Goal: Task Accomplishment & Management: Complete application form

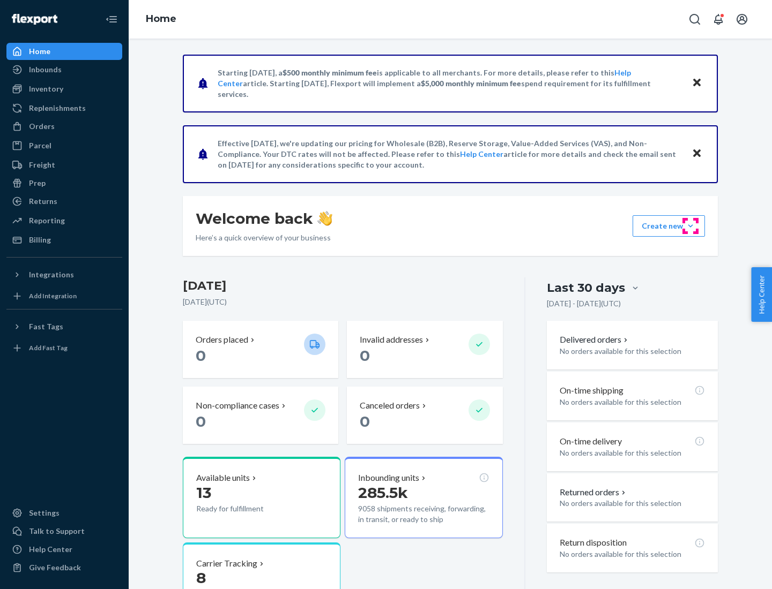
click at [690, 226] on button "Create new Create new inbound Create new order Create new product" at bounding box center [668, 225] width 72 height 21
click at [64, 70] on div "Inbounds" at bounding box center [65, 69] width 114 height 15
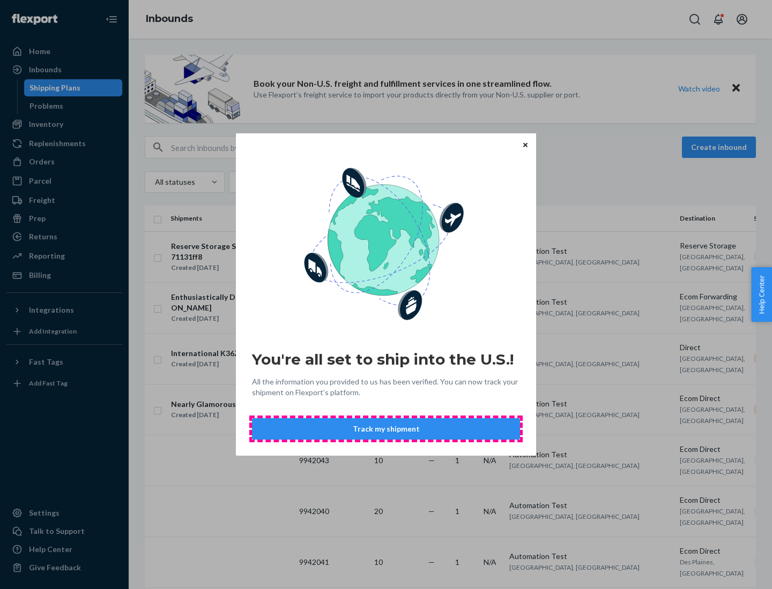
click at [386, 429] on button "Track my shipment" at bounding box center [386, 428] width 268 height 21
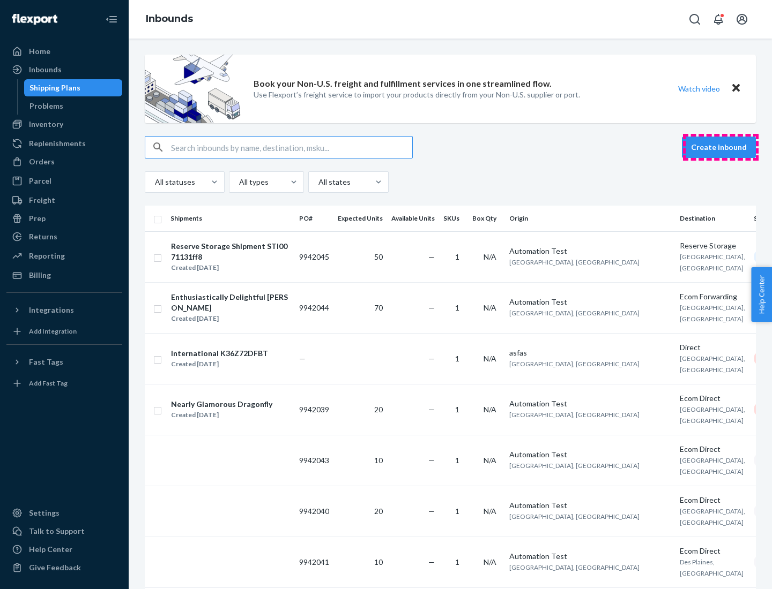
click at [720, 147] on button "Create inbound" at bounding box center [719, 147] width 74 height 21
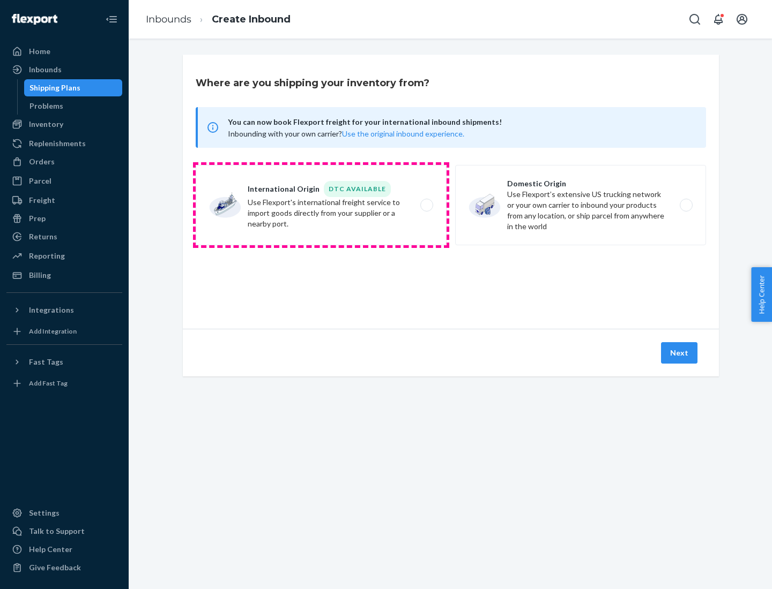
click at [321, 205] on label "International Origin DTC Available Use Flexport's international freight service…" at bounding box center [321, 205] width 251 height 80
click at [426, 205] on input "International Origin DTC Available Use Flexport's international freight service…" at bounding box center [429, 205] width 7 height 7
radio input "true"
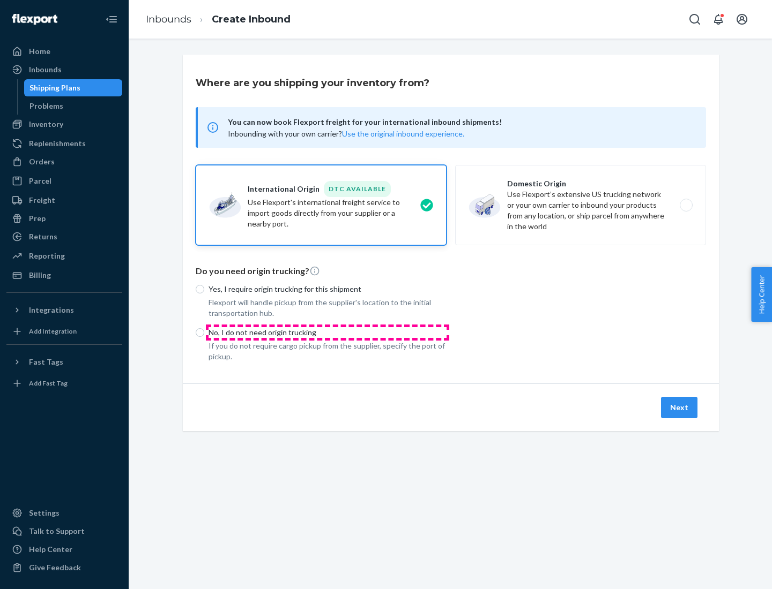
click at [327, 332] on p "No, I do not need origin trucking" at bounding box center [327, 332] width 238 height 11
click at [204, 332] on input "No, I do not need origin trucking" at bounding box center [200, 332] width 9 height 9
radio input "true"
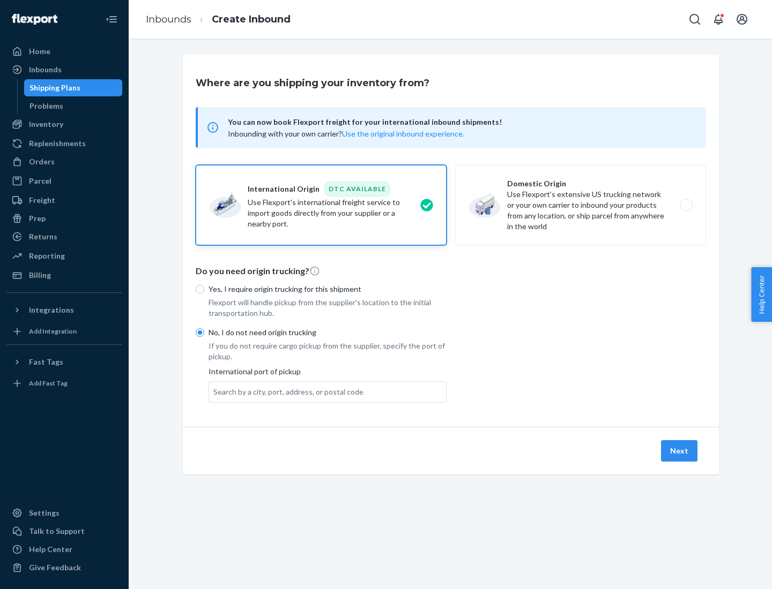
click at [286, 392] on div "Search by a city, port, address, or postal code" at bounding box center [288, 392] width 150 height 11
click at [214, 392] on input "Search by a city, port, address, or postal code" at bounding box center [213, 392] width 1 height 11
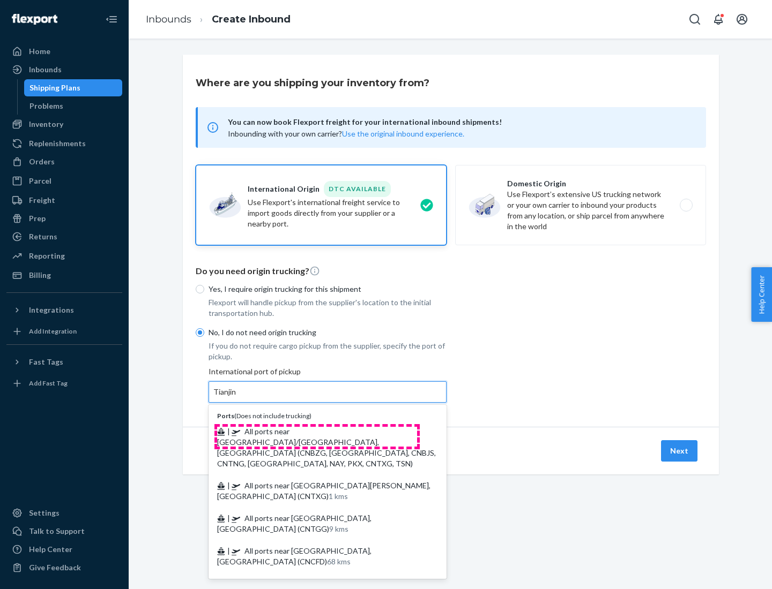
click at [317, 431] on span "| All ports near [GEOGRAPHIC_DATA]/[GEOGRAPHIC_DATA], [GEOGRAPHIC_DATA] (CNBZG,…" at bounding box center [326, 447] width 219 height 41
click at [237, 398] on input "Tianjin" at bounding box center [225, 392] width 24 height 11
type input "All ports near [GEOGRAPHIC_DATA]/[GEOGRAPHIC_DATA], [GEOGRAPHIC_DATA] (CNBZG, […"
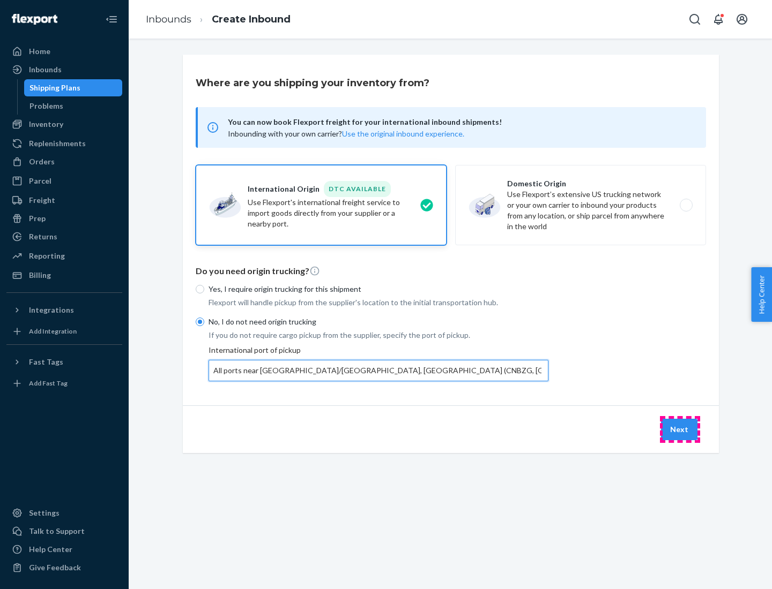
click at [679, 429] on button "Next" at bounding box center [679, 429] width 36 height 21
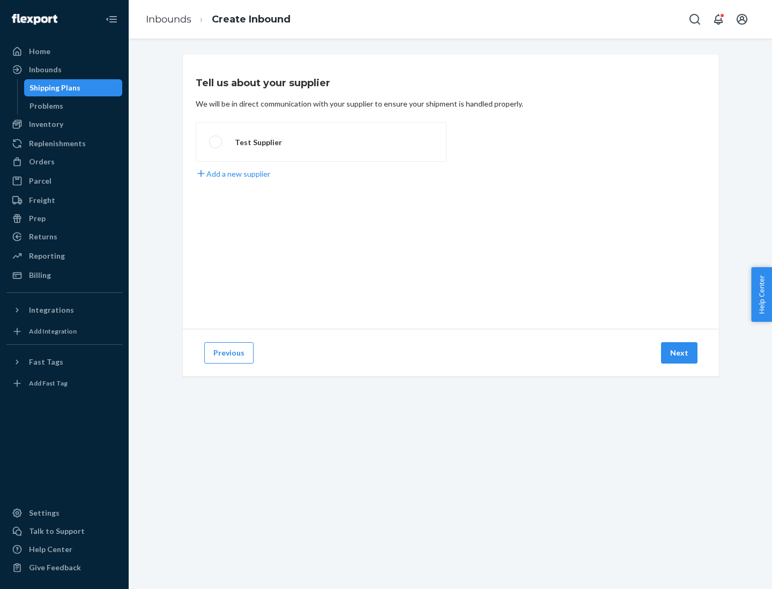
click at [321, 142] on label "Test Supplier" at bounding box center [321, 142] width 251 height 40
click at [216, 142] on input "Test Supplier" at bounding box center [212, 142] width 7 height 7
radio input "true"
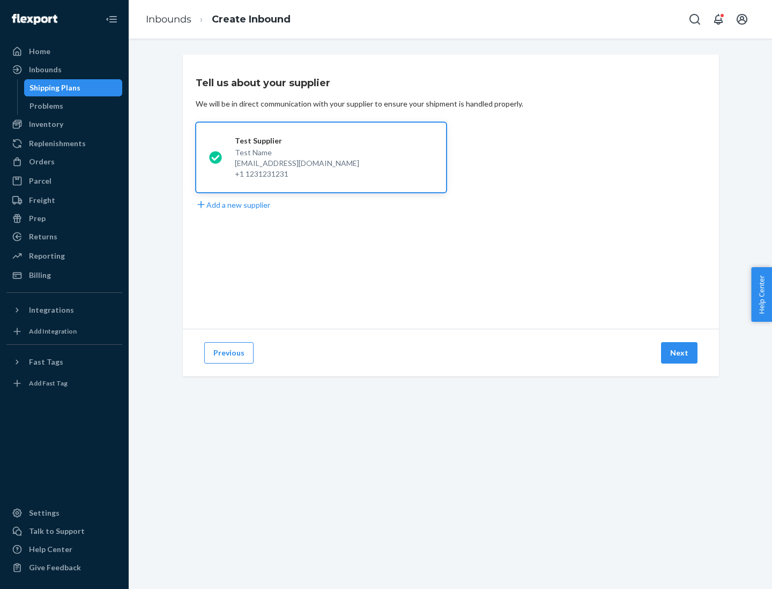
click at [679, 353] on button "Next" at bounding box center [679, 352] width 36 height 21
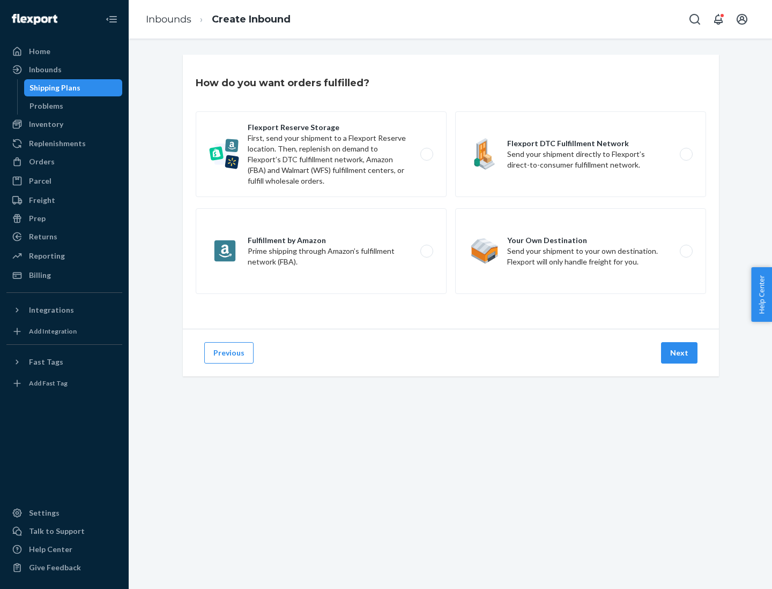
click at [321, 154] on label "Flexport Reserve Storage First, send your shipment to a Flexport Reserve locati…" at bounding box center [321, 154] width 251 height 86
click at [426, 154] on input "Flexport Reserve Storage First, send your shipment to a Flexport Reserve locati…" at bounding box center [429, 154] width 7 height 7
radio input "true"
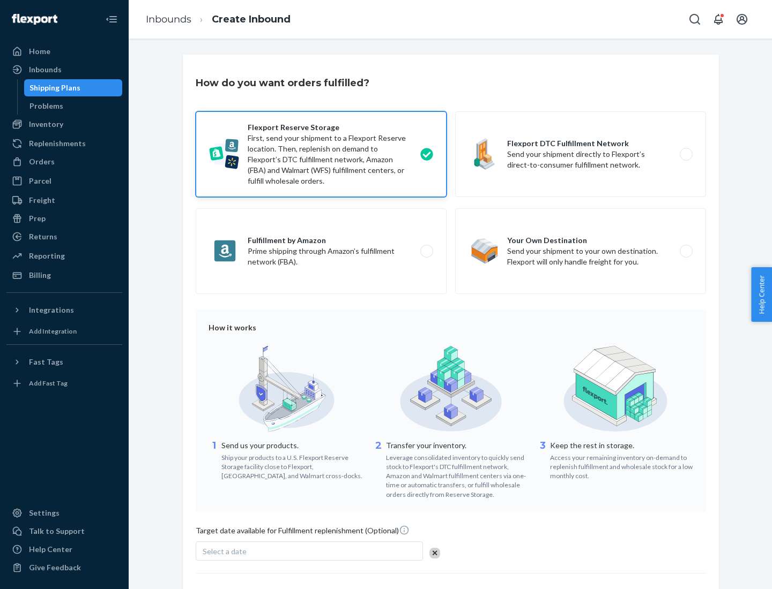
scroll to position [88, 0]
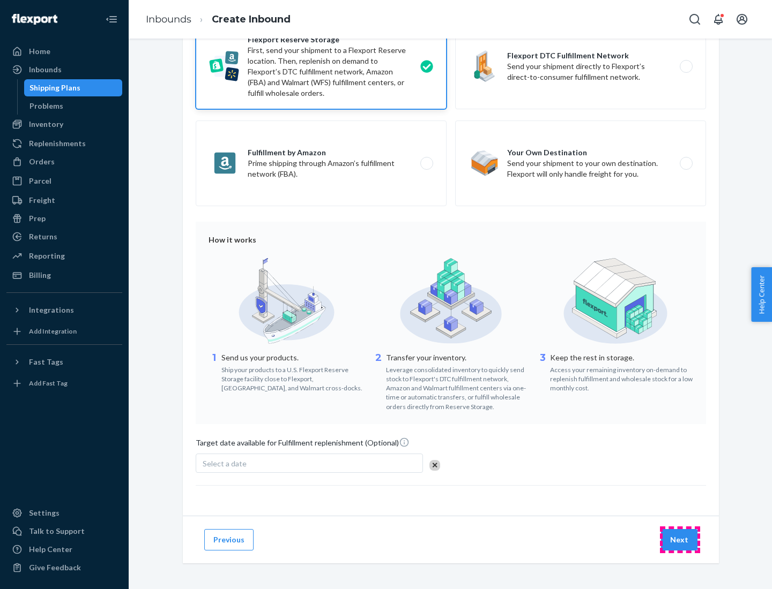
click at [679, 540] on button "Next" at bounding box center [679, 539] width 36 height 21
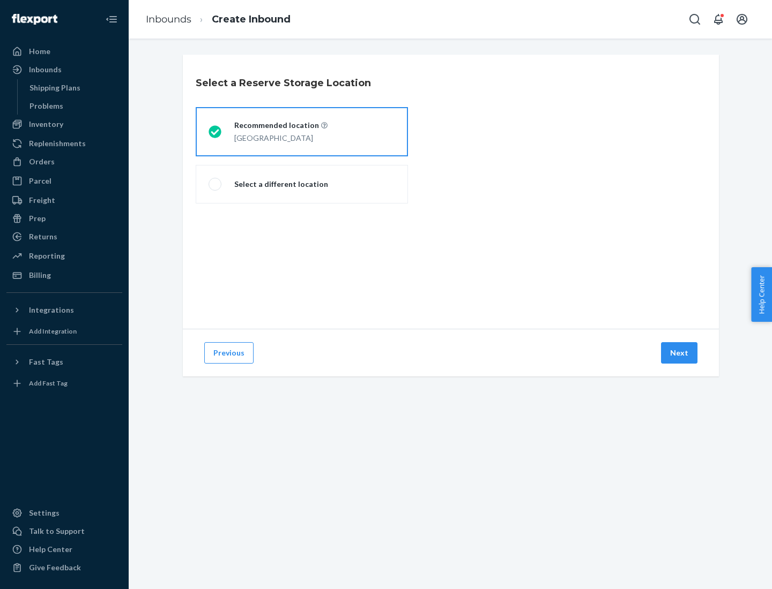
click at [302, 132] on div "[GEOGRAPHIC_DATA]" at bounding box center [280, 137] width 93 height 13
click at [215, 132] on input "Recommended location [GEOGRAPHIC_DATA]" at bounding box center [211, 132] width 7 height 7
click at [679, 353] on button "Next" at bounding box center [679, 352] width 36 height 21
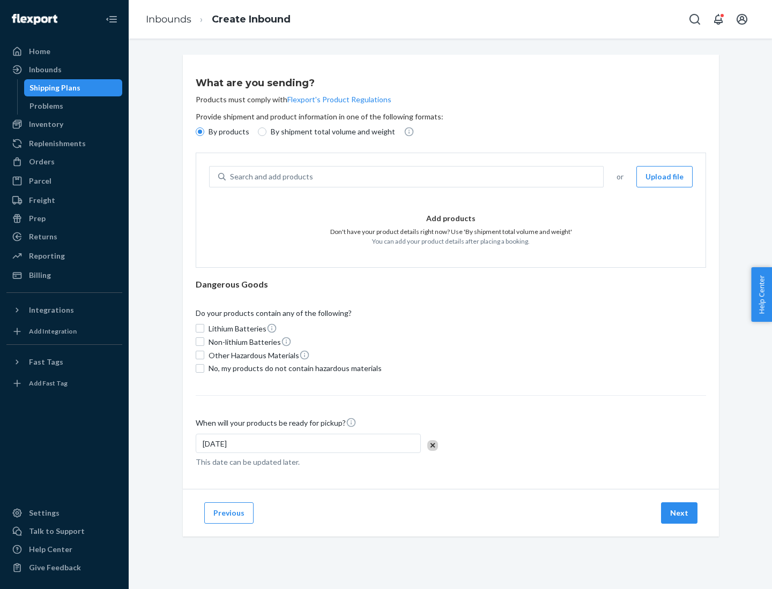
click at [415, 177] on div "Search and add products" at bounding box center [414, 176] width 377 height 19
click at [231, 177] on input "Search and add products" at bounding box center [230, 176] width 1 height 11
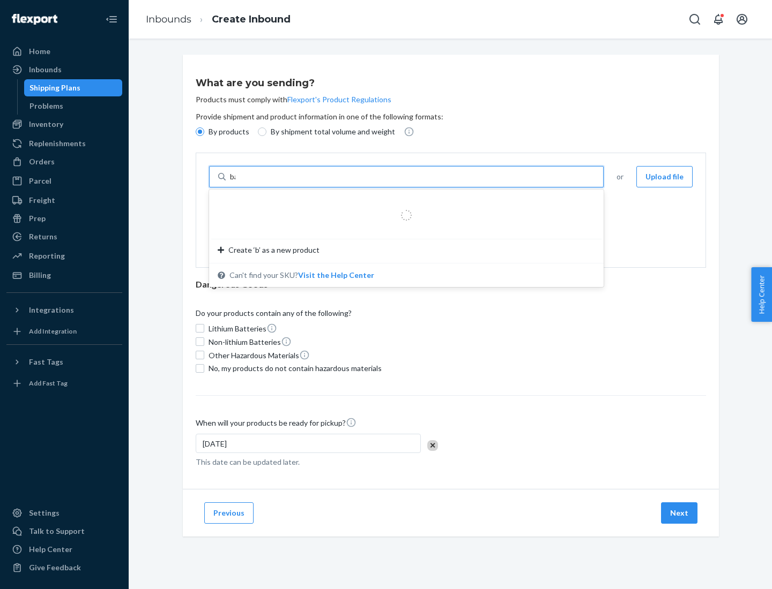
type input "basic"
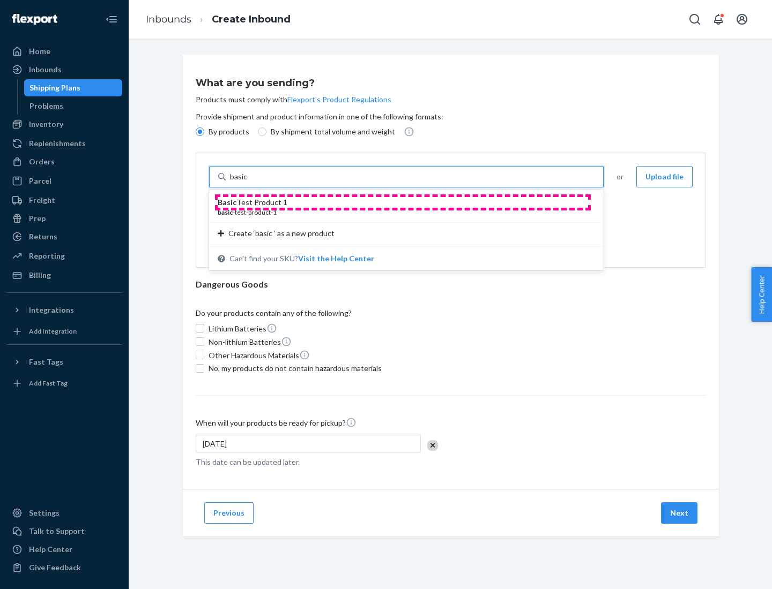
click at [402, 203] on div "Basic Test Product 1" at bounding box center [402, 202] width 369 height 11
click at [249, 182] on input "basic" at bounding box center [239, 176] width 19 height 11
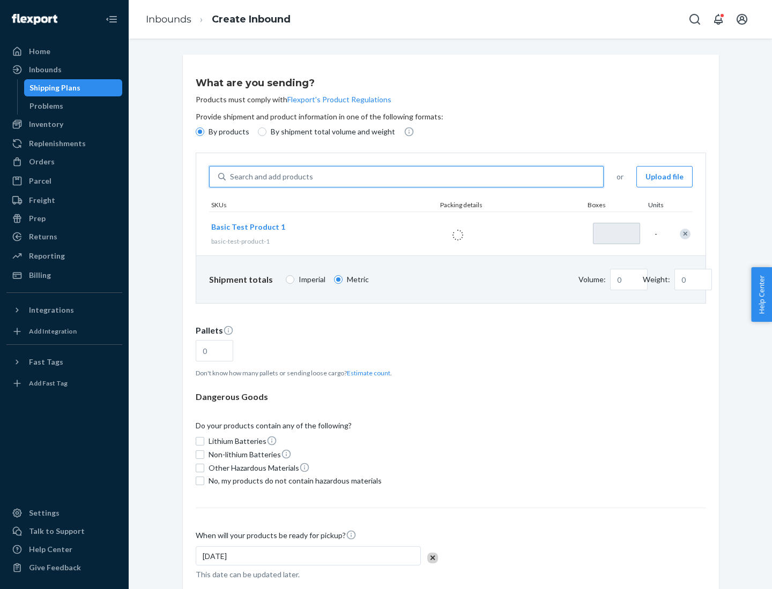
type input "1"
type input "1.09"
type input "3.27"
type input "3"
type input "0.01"
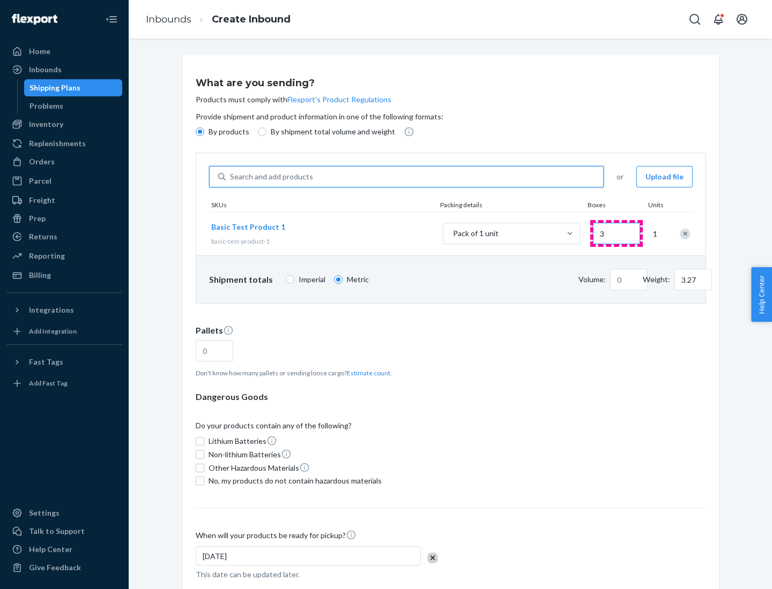
type input "32.66"
type input "30"
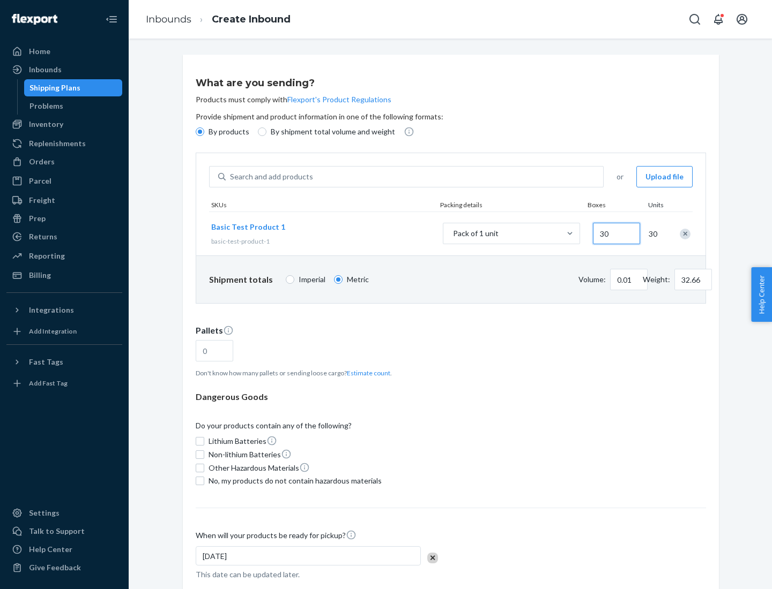
type input "0.07"
type input "326.59"
type input "300"
type input "0.68"
type input "3265.86"
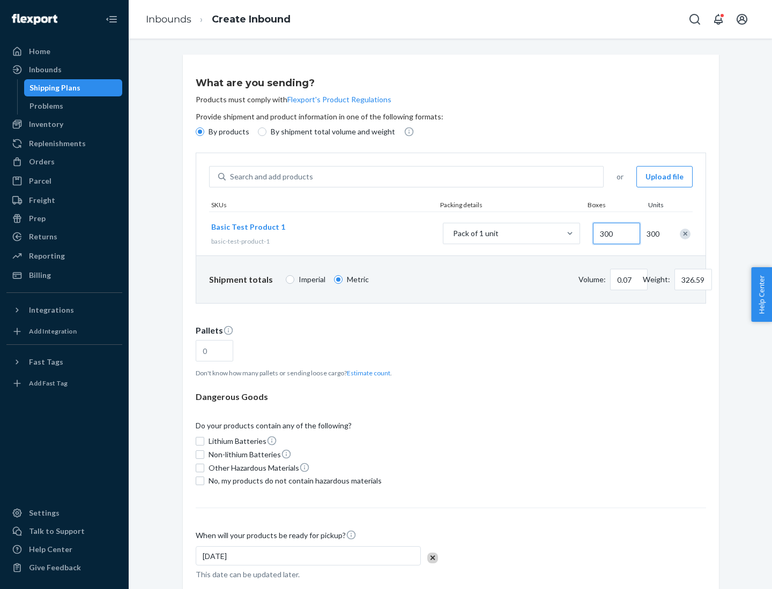
type input "3000"
type input "1.09"
type input "1"
type input "10.89"
type input "10"
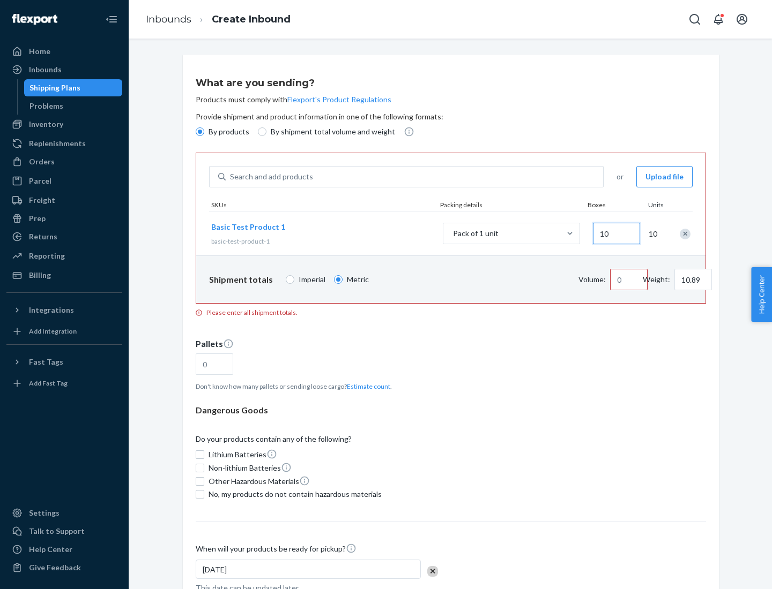
type input "0.02"
type input "108.86"
type input "100"
type input "0.23"
type input "1088.62"
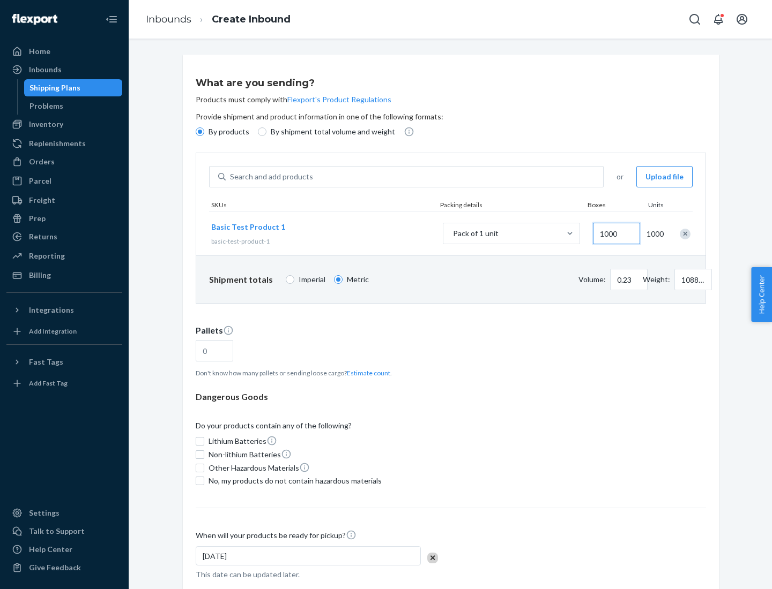
scroll to position [37, 0]
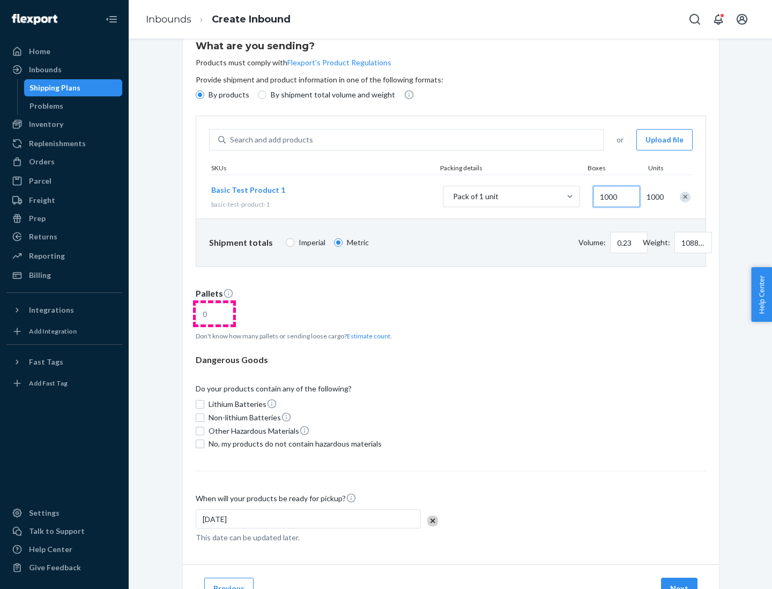
type input "1000"
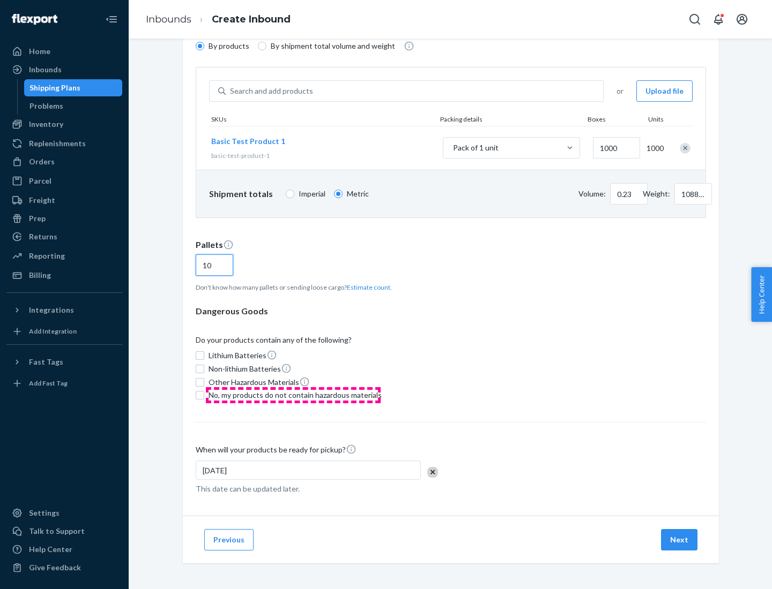
type input "10"
click at [293, 395] on span "No, my products do not contain hazardous materials" at bounding box center [294, 395] width 173 height 11
click at [204, 395] on input "No, my products do not contain hazardous materials" at bounding box center [200, 395] width 9 height 9
checkbox input "true"
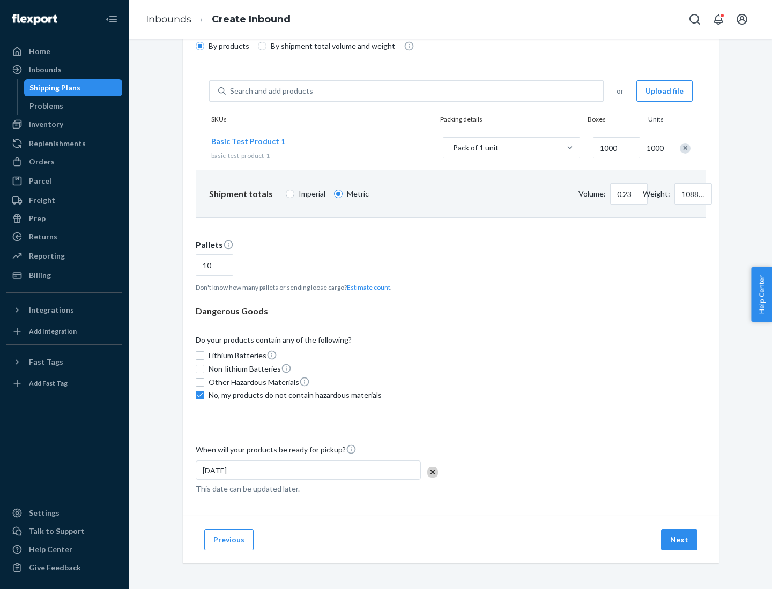
click at [679, 540] on button "Next" at bounding box center [679, 539] width 36 height 21
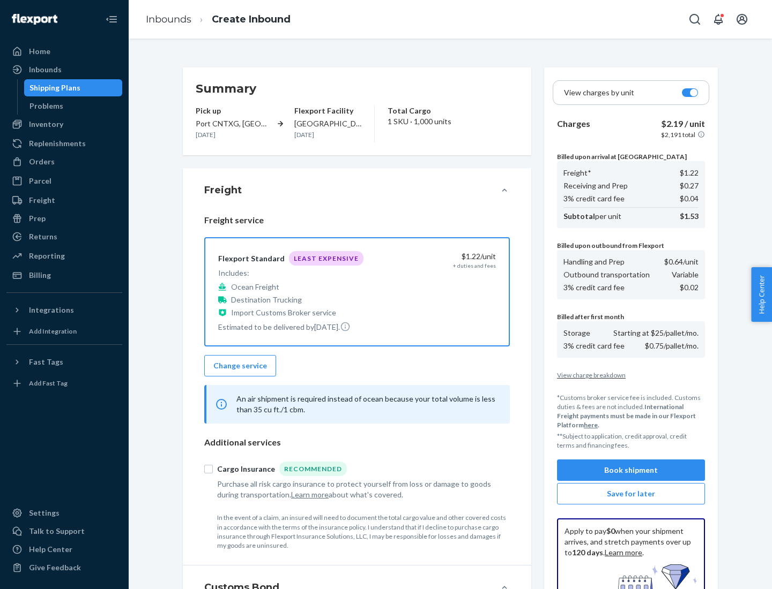
scroll to position [156, 0]
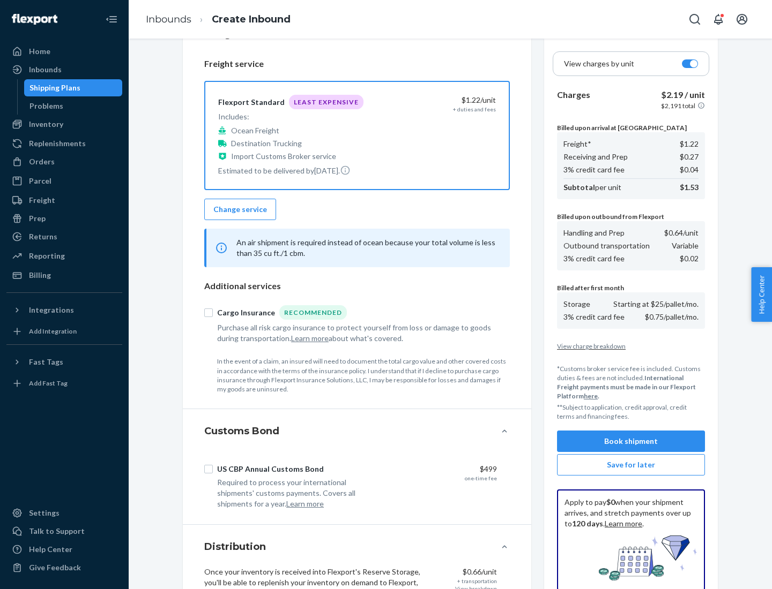
click at [631, 442] on button "Book shipment" at bounding box center [631, 441] width 148 height 21
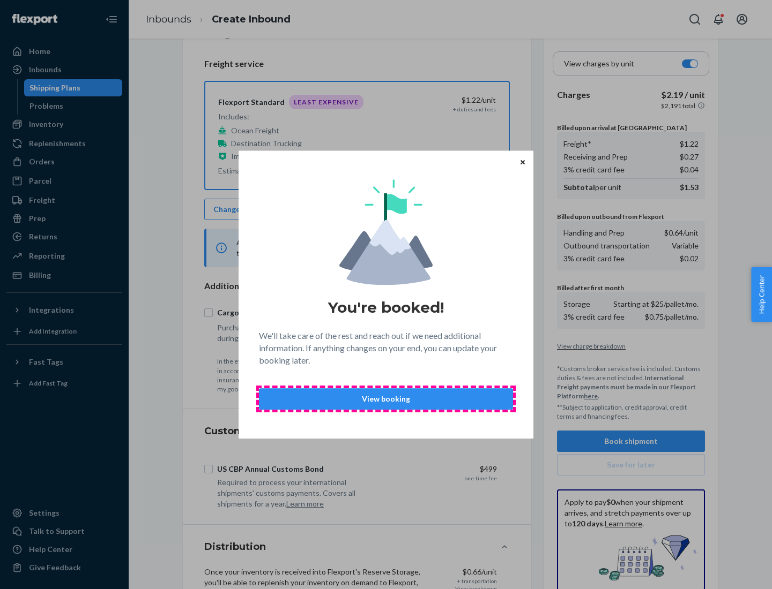
click at [386, 399] on p "View booking" at bounding box center [386, 399] width 236 height 11
